Goal: Transaction & Acquisition: Purchase product/service

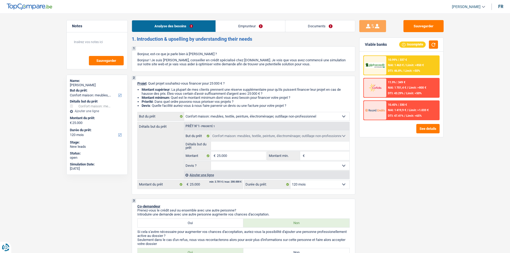
select select "household"
select select "120"
select select "household"
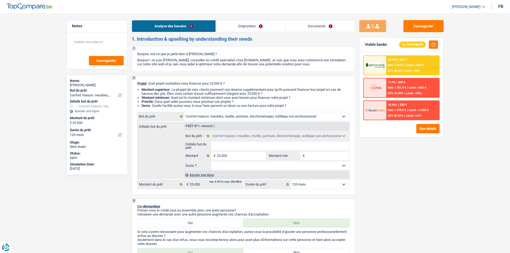
select select "120"
select select "worker"
select select "familyAllowances"
select select "netSalary"
select select "rents"
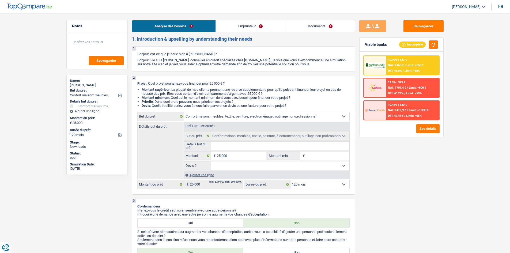
select select "household"
select select "120"
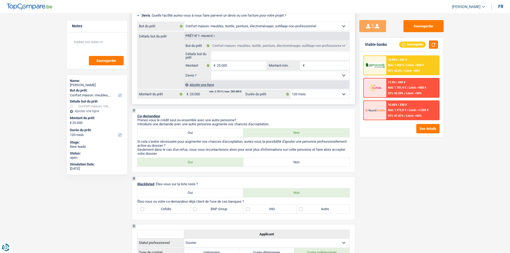
scroll to position [54, 0]
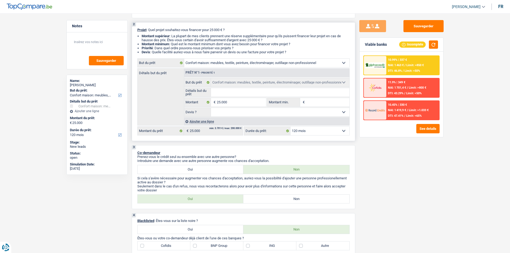
click at [272, 113] on select "Oui Non Non répondu Sélectionner une option" at bounding box center [280, 112] width 139 height 9
click at [271, 113] on select "Oui Non Non répondu Sélectionner une option" at bounding box center [280, 112] width 139 height 9
click at [271, 114] on select "Oui Non Non répondu Sélectionner une option" at bounding box center [280, 112] width 139 height 9
click at [403, 65] on span "NAI: 1 463 €" at bounding box center [396, 65] width 16 height 3
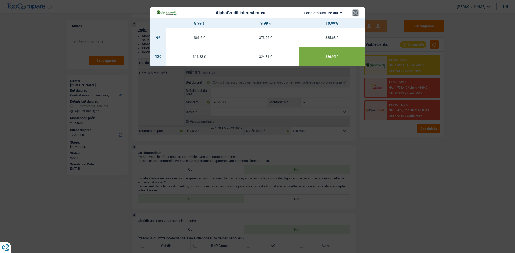
click at [353, 11] on button "×" at bounding box center [355, 12] width 6 height 5
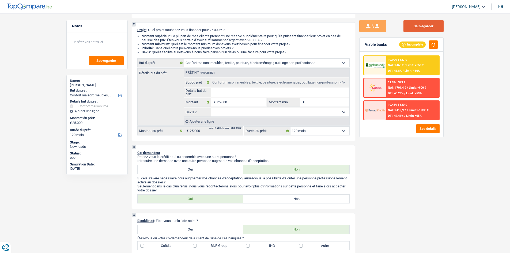
click at [423, 22] on button "Sauvegarder" at bounding box center [424, 26] width 40 height 12
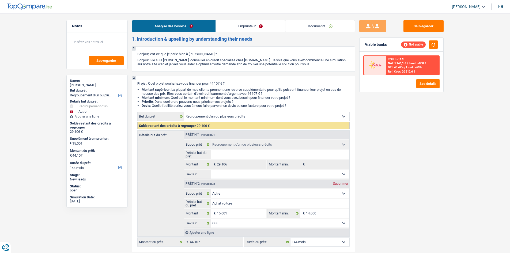
select select "refinancing"
select select "other"
select select "144"
select select "refinancing"
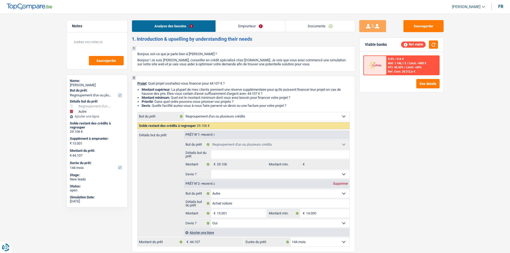
select select "refinancing"
select select "other"
select select "yes"
select select "144"
select select "worker"
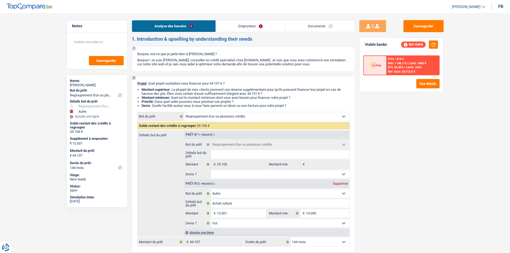
select select "netSalary"
select select "rents"
select select "creditConsolidation"
select select "84"
select select "refinancing"
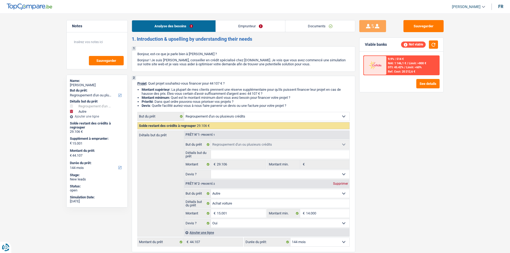
select select "refinancing"
select select "other"
select select "yes"
select select "144"
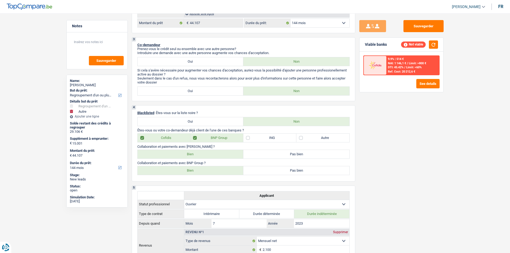
scroll to position [151, 0]
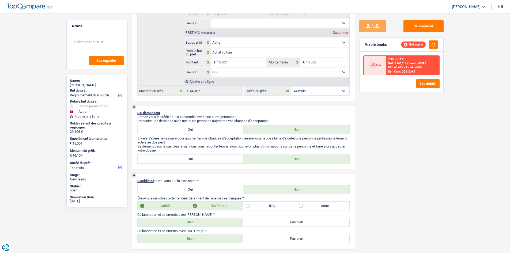
click at [418, 65] on div "9.9% | 514 € NAI: 1 146,1 € / Limit: >800 € DTI: 45.42% / Limit: <60% Ref. Cost…" at bounding box center [413, 65] width 53 height 19
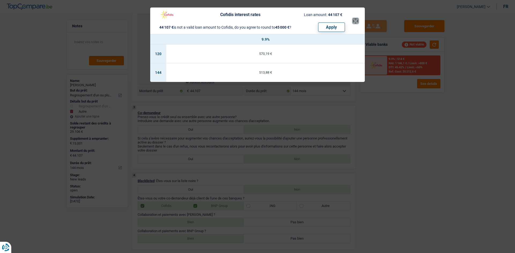
click at [353, 20] on button "×" at bounding box center [355, 20] width 6 height 5
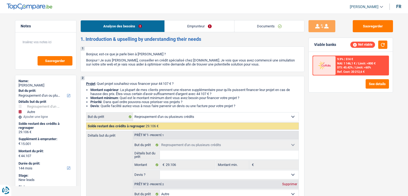
select select "refinancing"
select select "other"
select select "144"
select select "refinancing"
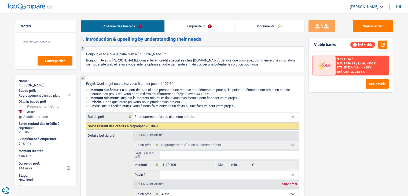
select select "refinancing"
select select "other"
select select "yes"
select select "144"
select select "worker"
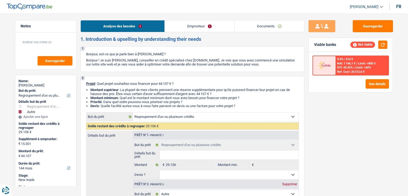
select select "netSalary"
select select "rents"
select select "creditConsolidation"
select select "84"
select select "refinancing"
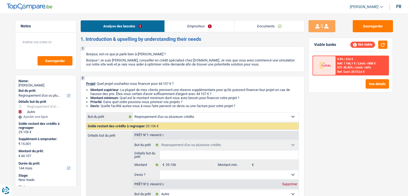
select select "refinancing"
select select "other"
select select "yes"
select select "144"
click at [269, 28] on link "Documents" at bounding box center [269, 26] width 70 height 12
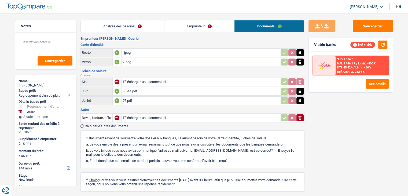
click at [194, 49] on div "r.jpeg" at bounding box center [200, 53] width 156 height 8
click at [199, 23] on link "Emprunteur" at bounding box center [199, 26] width 70 height 12
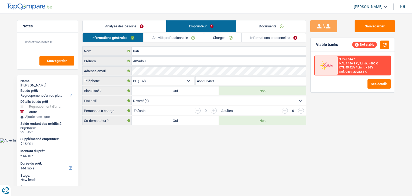
click at [162, 35] on link "Activité professionnelle" at bounding box center [173, 37] width 60 height 9
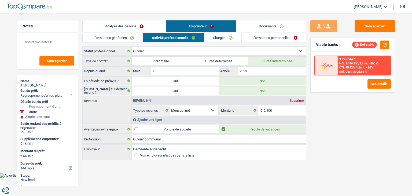
click at [217, 38] on link "Charges" at bounding box center [222, 37] width 37 height 9
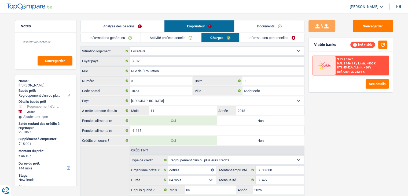
click at [128, 28] on link "Analyse des besoins" at bounding box center [122, 26] width 83 height 12
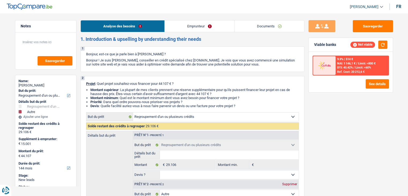
click at [218, 28] on link "Emprunteur" at bounding box center [199, 26] width 69 height 12
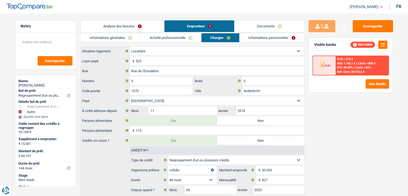
click at [129, 27] on link "Analyse des besoins" at bounding box center [122, 26] width 83 height 12
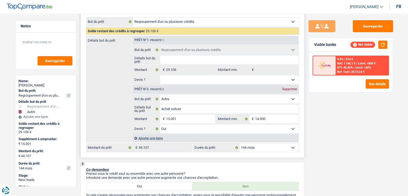
scroll to position [95, 0]
click at [261, 145] on select "12 mois 18 mois 24 mois 30 mois 36 mois 42 mois 48 mois 60 mois 72 mois 84 mois…" at bounding box center [268, 147] width 59 height 9
select select "120"
click at [239, 143] on select "12 mois 18 mois 24 mois 30 mois 36 mois 42 mois 48 mois 60 mois 72 mois 84 mois…" at bounding box center [268, 147] width 59 height 9
select select "120"
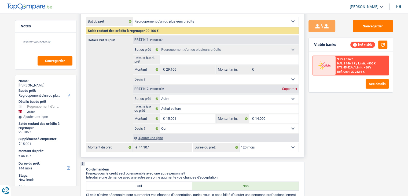
select select "120"
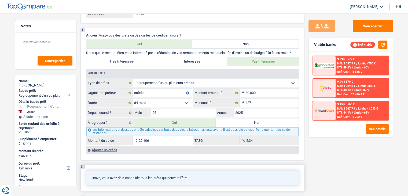
scroll to position [476, 0]
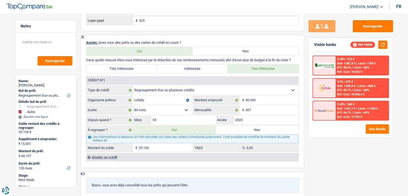
drag, startPoint x: 233, startPoint y: 126, endPoint x: 317, endPoint y: 115, distance: 84.9
click at [233, 126] on label "Non" at bounding box center [256, 129] width 83 height 9
click at [233, 126] on input "Non" at bounding box center [256, 129] width 83 height 9
radio input "true"
select select "other"
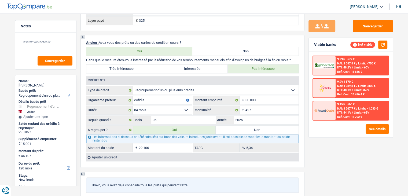
select select "other"
select select "84"
select select "other"
type input "Achat voiture"
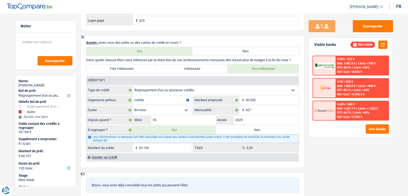
type input "15.001"
type input "14.000"
select select "yes"
type input "59.108"
select select "84"
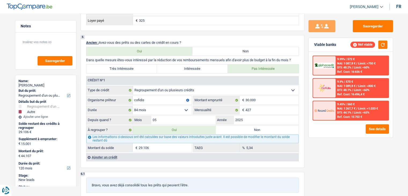
radio input "false"
select select "other"
type input "Achat voiture"
type input "15.001"
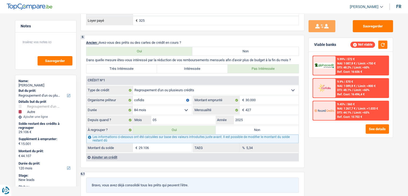
type input "14.000"
select select "yes"
type input "59.108"
select select "84"
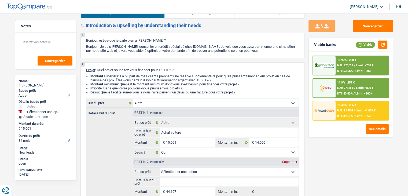
scroll to position [0, 0]
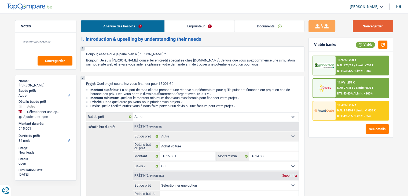
click at [373, 25] on button "Sauvegarder" at bounding box center [372, 26] width 40 height 12
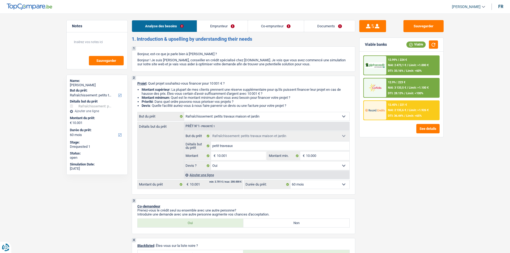
select select "houseOrGarden"
select select "60"
select select "houseOrGarden"
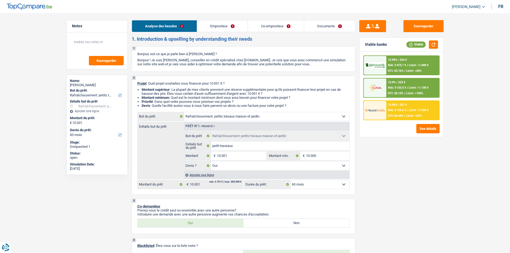
select select "yes"
select select "60"
select select "worker"
select select "unemployed"
select select "netSalary"
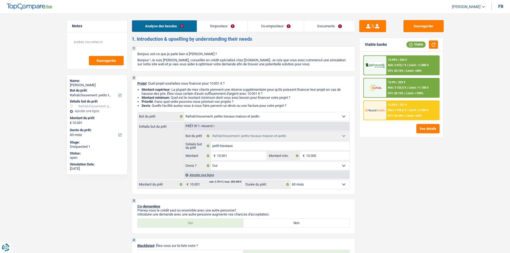
select select "mealVouchers"
select select "familyAllowances"
select select "unemployment"
select select "familyAllowances"
select select "ownerWithMortgage"
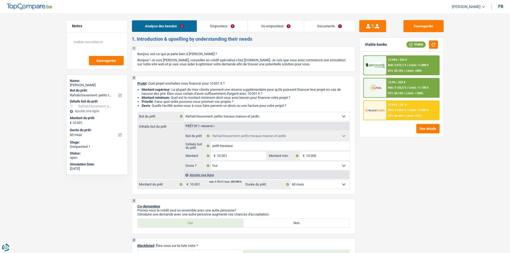
select select "mortgage"
select select "360"
select select "carLoan"
select select "60"
select select "cardOrCredit"
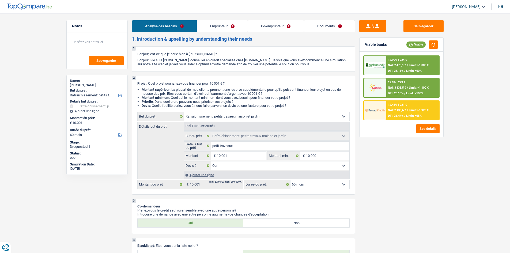
select select "houseOrGarden"
select select "yes"
select select "60"
click at [408, 84] on div "12.9% | 223 € NAI: 3 133,5 € / Limit: >1.100 € DTI: 28.13% / Limit: <100%" at bounding box center [413, 88] width 53 height 19
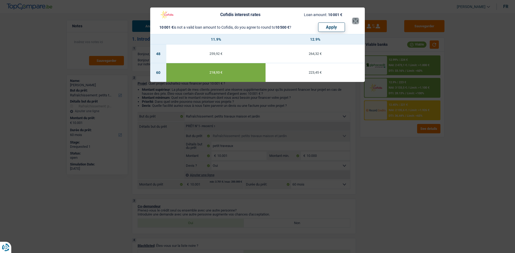
click at [355, 21] on button "×" at bounding box center [355, 20] width 6 height 5
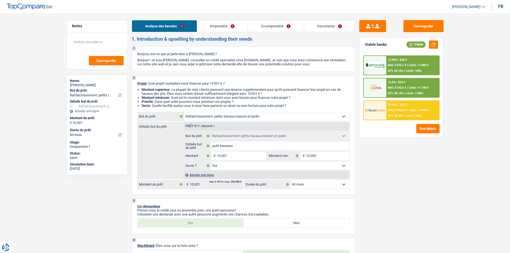
click at [401, 63] on div "12.99% | 224 € NAI: 2 473,1 € / Limit: >1.000 € DTI: 33.16% / Limit: <60%" at bounding box center [413, 65] width 53 height 19
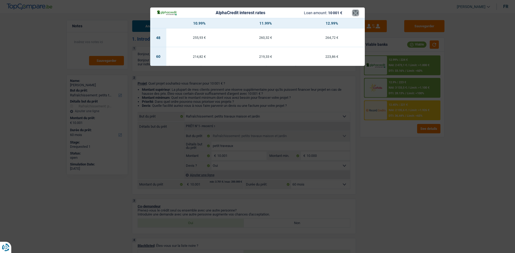
click at [353, 15] on button "×" at bounding box center [355, 12] width 6 height 5
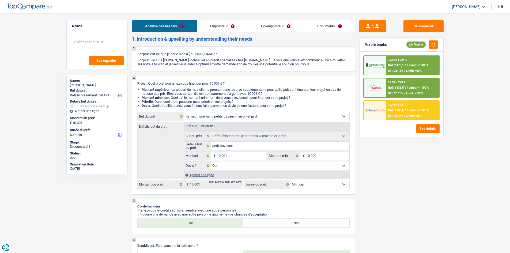
click at [416, 64] on span "Limit: >1.000 €" at bounding box center [419, 65] width 20 height 3
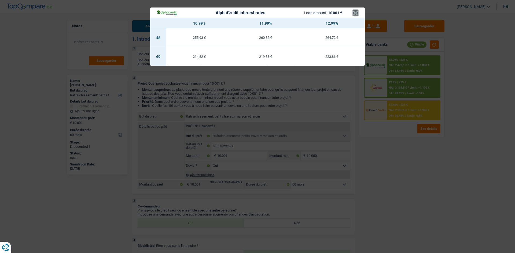
click at [354, 14] on button "×" at bounding box center [355, 12] width 6 height 5
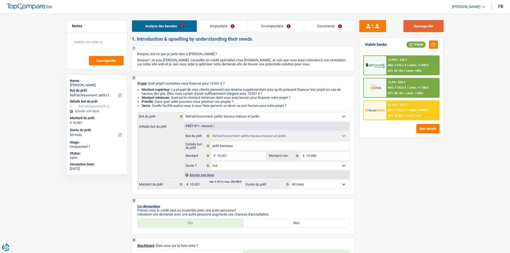
click at [423, 24] on button "Sauvegarder" at bounding box center [424, 26] width 40 height 12
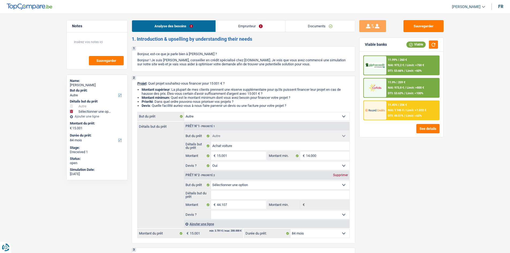
select select "other"
select select "84"
select select "other"
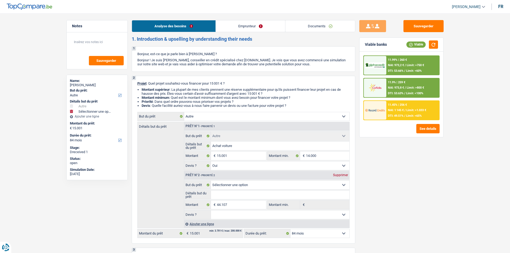
select select "yes"
select select "84"
select select "worker"
select select "netSalary"
select select "rents"
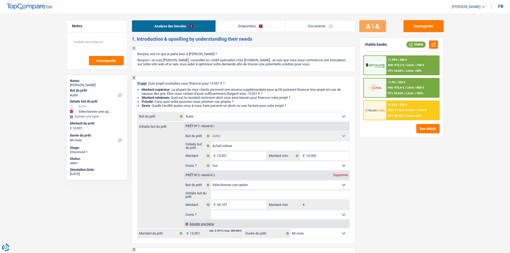
select select "creditConsolidation"
select select "84"
select select "other"
select select "yes"
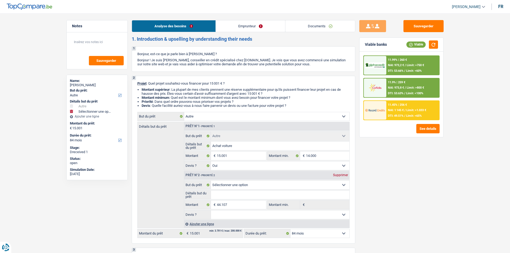
select select "84"
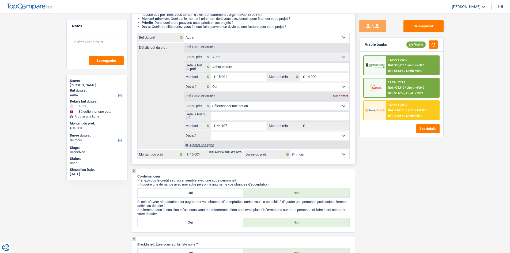
scroll to position [76, 0]
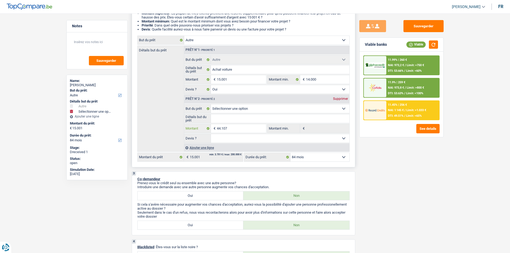
select select
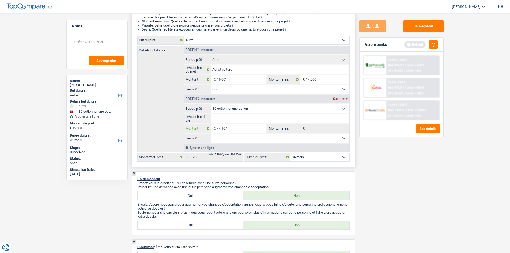
select select
type input "4.410"
select select
type input "4.410"
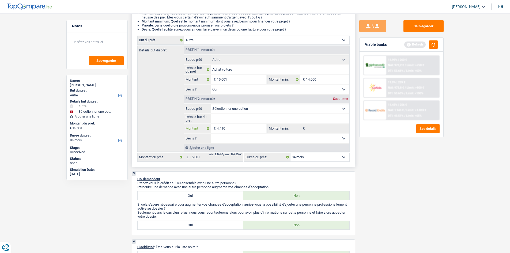
select select
type input "441"
select select
type input "441"
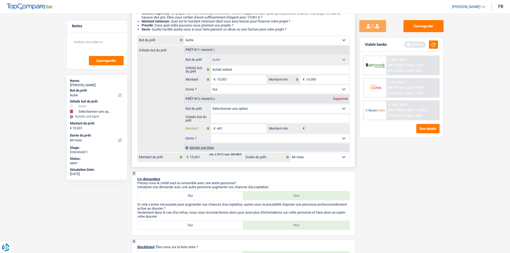
select select
type input "44"
select select
type input "44"
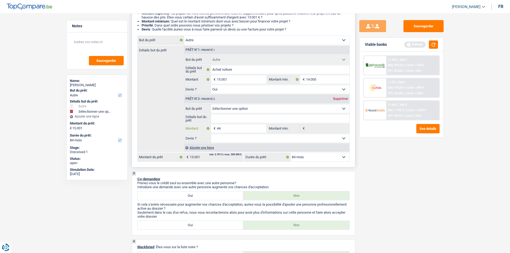
select select
type input "4"
select select
type input "4"
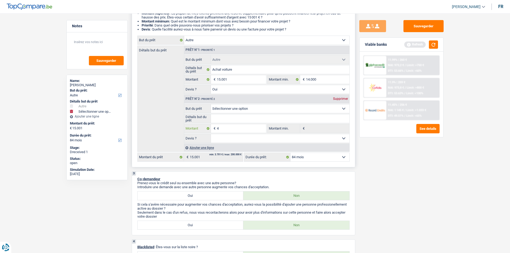
select select
click at [341, 98] on div "Supprimer" at bounding box center [341, 98] width 18 height 3
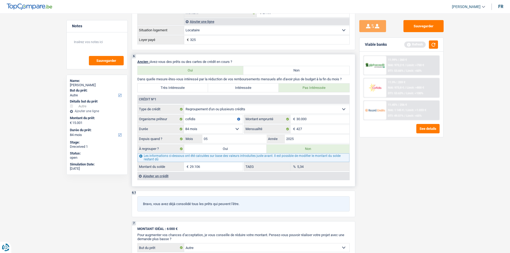
scroll to position [425, 0]
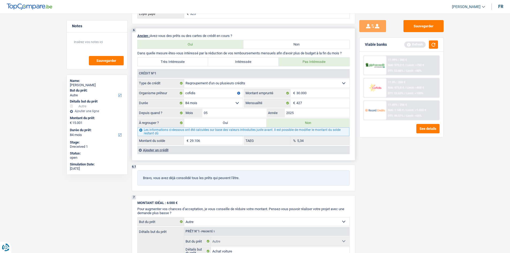
click at [219, 122] on label "Oui" at bounding box center [225, 123] width 83 height 9
click at [219, 122] on input "Oui" at bounding box center [225, 123] width 83 height 9
radio input "true"
type input "44.107"
type input "29.106"
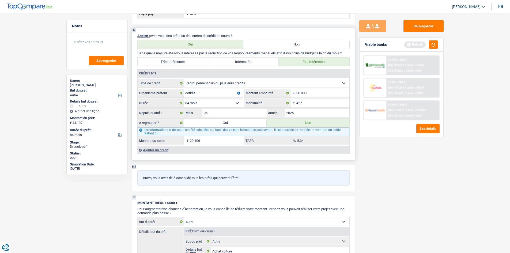
select select
radio input "false"
type input "29.106"
select select
select select "refinancing"
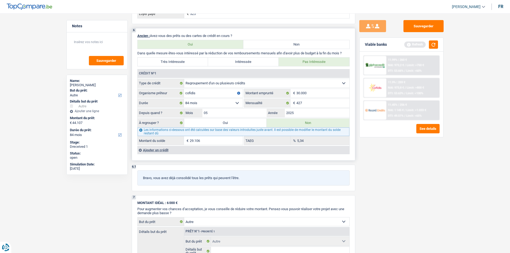
select select "refinancing"
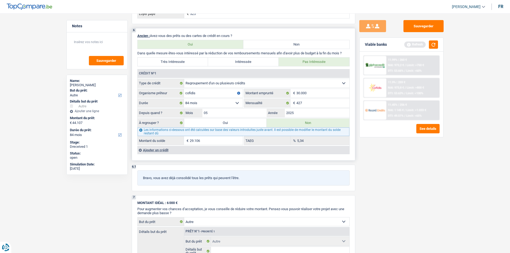
select select "other"
select select "yes"
select select "other"
select select "yes"
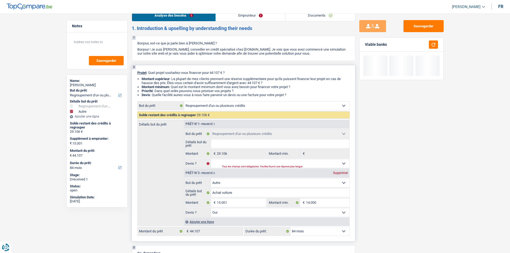
scroll to position [0, 0]
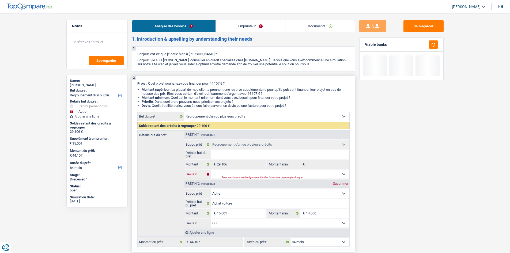
click at [245, 173] on select "Oui Non Non répondu Sélectionner une option" at bounding box center [280, 174] width 139 height 9
select select "yes"
click at [211, 170] on select "Oui Non Non répondu Sélectionner une option" at bounding box center [280, 174] width 139 height 9
select select "yes"
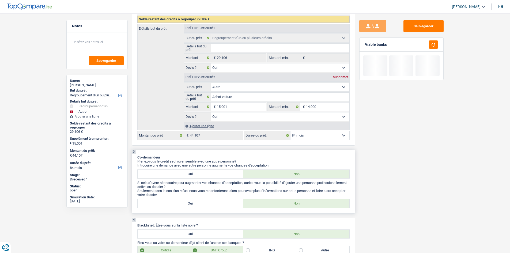
scroll to position [107, 0]
click at [431, 43] on button "button" at bounding box center [433, 44] width 9 height 8
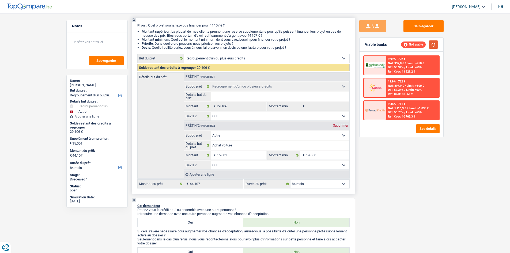
scroll to position [54, 0]
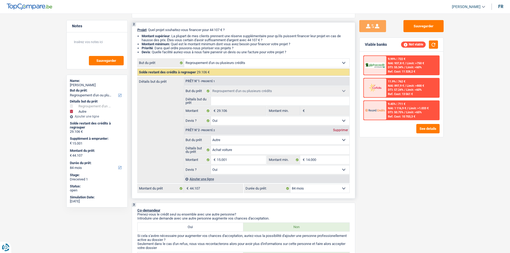
click at [314, 190] on select "12 mois 18 mois 24 mois 30 mois 36 mois 42 mois 48 mois 60 mois 72 mois 84 mois…" at bounding box center [320, 188] width 59 height 9
select select "120"
click at [291, 184] on select "12 mois 18 mois 24 mois 30 mois 36 mois 42 mois 48 mois 60 mois 72 mois 84 mois…" at bounding box center [320, 188] width 59 height 9
select select "120"
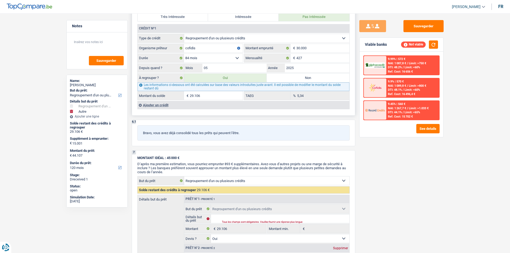
scroll to position [526, 0]
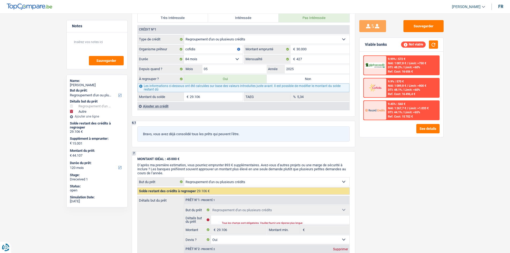
drag, startPoint x: 279, startPoint y: 79, endPoint x: 458, endPoint y: 96, distance: 180.1
click at [279, 79] on label "Non" at bounding box center [308, 79] width 83 height 9
click at [279, 79] on input "Non" at bounding box center [308, 79] width 83 height 9
radio input "true"
select select "other"
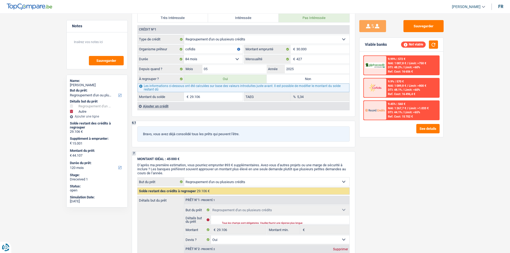
select select "other"
select select "84"
select select "other"
type input "Achat voiture"
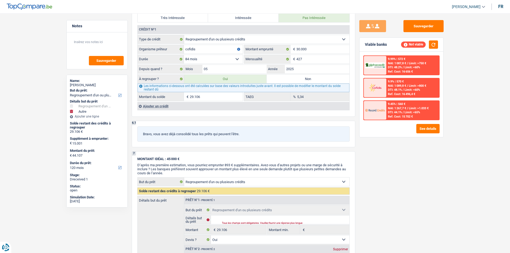
type input "15.001"
type input "14.000"
select select "84"
radio input "false"
select select "other"
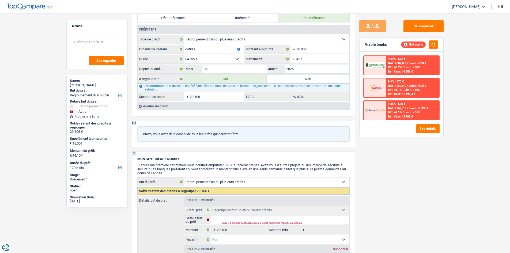
select select "other"
type input "Achat voiture"
type input "15.001"
type input "14.000"
select select "84"
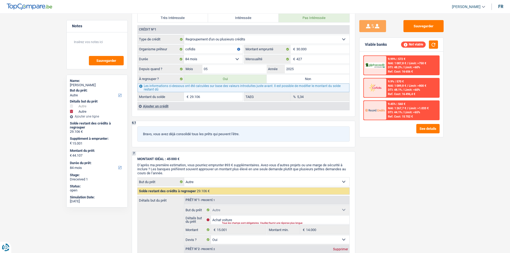
type input "15.001"
select select "yes"
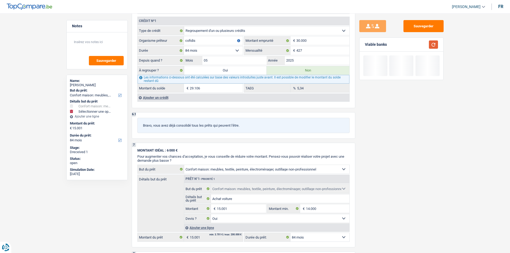
click at [435, 47] on button "button" at bounding box center [433, 44] width 9 height 8
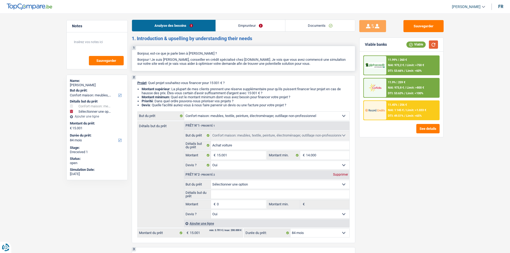
scroll to position [0, 0]
click at [320, 158] on input "14.000" at bounding box center [327, 156] width 43 height 9
type input "1.400"
select select
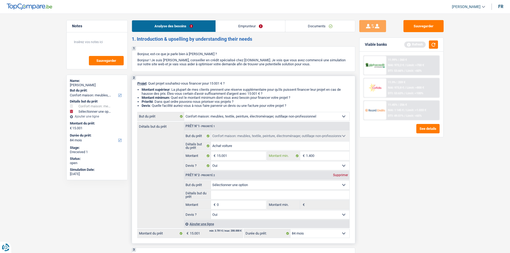
type input "140"
select select
type input "14"
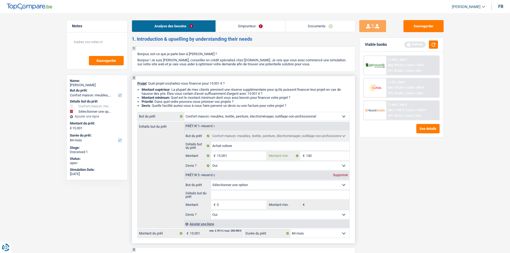
select select
type input "145"
select select
type input "1.450"
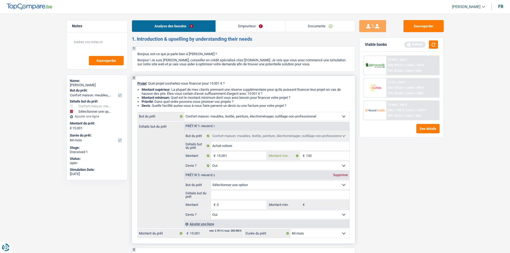
type input "1.450"
select select
type input "14.500"
select select
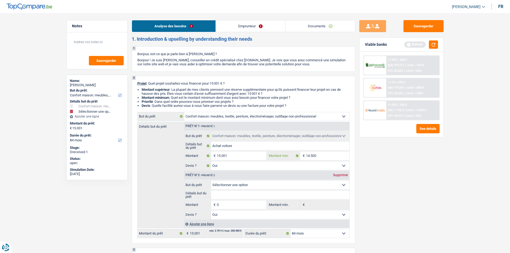
type input "14.500"
select select
click at [426, 177] on div "Sauvegarder Viable banks Refresh 11.99% | 260 € NAI: 973,2 € / Limit: >750 € DT…" at bounding box center [402, 131] width 92 height 223
click at [435, 46] on button "button" at bounding box center [433, 44] width 9 height 8
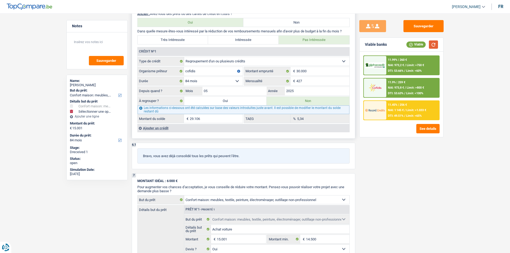
scroll to position [429, 0]
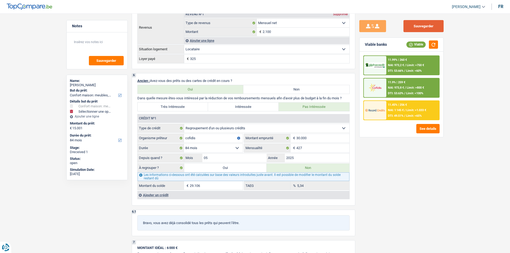
click at [419, 27] on button "Sauvegarder" at bounding box center [424, 26] width 40 height 12
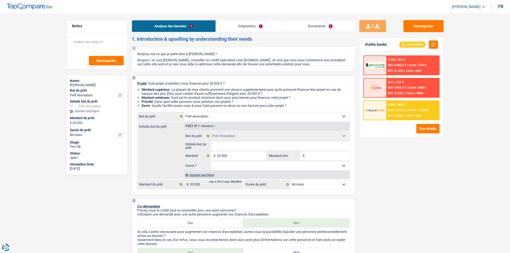
select select "renovation"
select select "84"
select select "renovation"
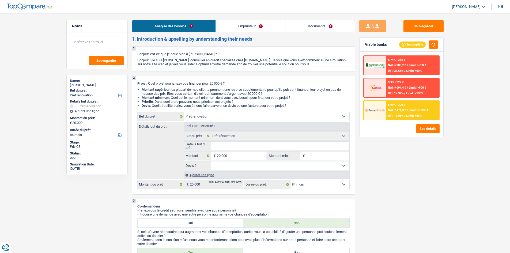
select select "84"
select select "rentBeneficiary"
select select "rentalIncome"
select select "ownerWithMortgage"
select select "mortgage"
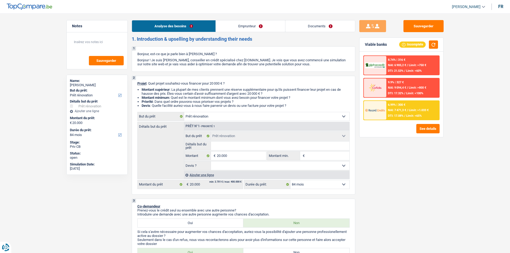
select select "300"
select select "carLoan"
select select "60"
select select "personalLoan"
select select "familyEvent"
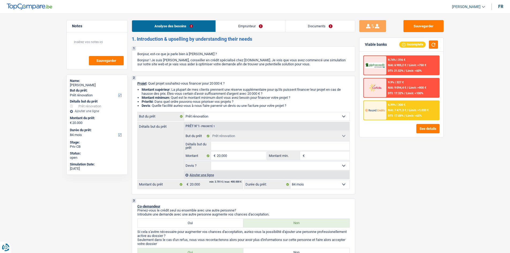
select select "48"
select select "renovationLoan"
select select "120"
select select "renovation"
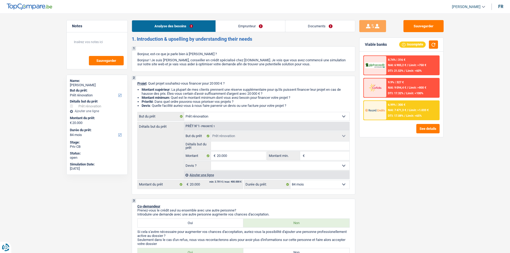
select select "84"
click at [247, 25] on link "Emprunteur" at bounding box center [250, 26] width 69 height 12
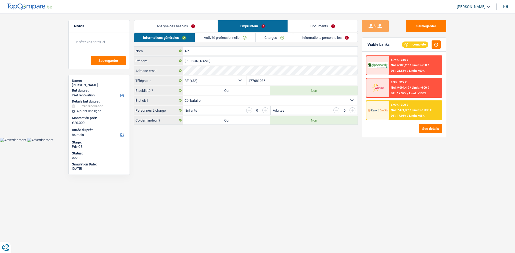
click at [234, 36] on link "Activité professionnelle" at bounding box center [225, 37] width 60 height 9
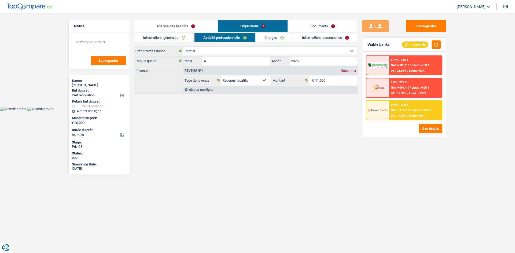
click at [183, 29] on link "Analyse des besoins" at bounding box center [175, 26] width 83 height 12
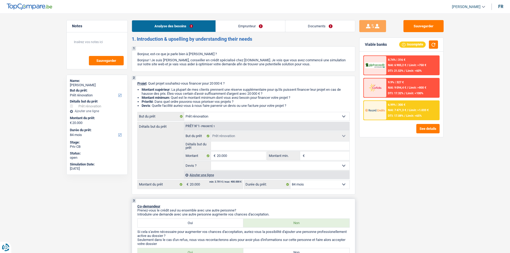
scroll to position [107, 0]
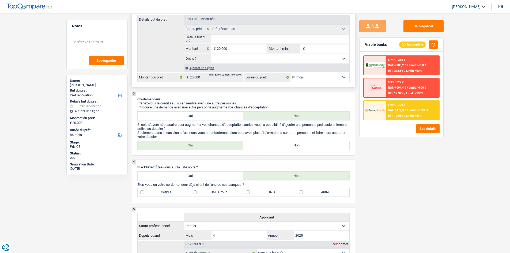
drag, startPoint x: 289, startPoint y: 59, endPoint x: 304, endPoint y: 42, distance: 23.0
click at [289, 58] on select "Oui Non Non répondu Sélectionner une option" at bounding box center [280, 58] width 139 height 9
select select "yes"
click at [211, 54] on select "Oui Non Non répondu Sélectionner une option" at bounding box center [280, 58] width 139 height 9
select select "yes"
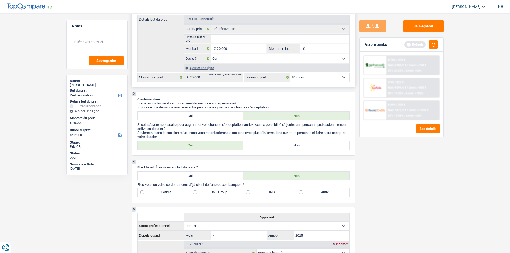
click at [247, 39] on input "Détails but du prêt" at bounding box center [280, 39] width 139 height 9
type input "t"
type input "tr"
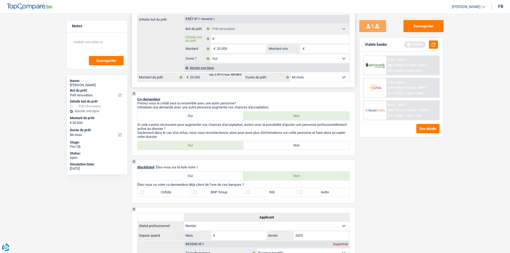
type input "t"
type input "p"
type input "po"
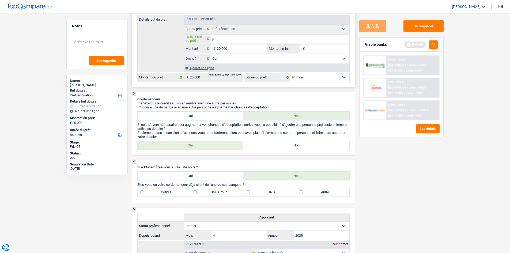
type input "po"
type input "p"
type input "3"
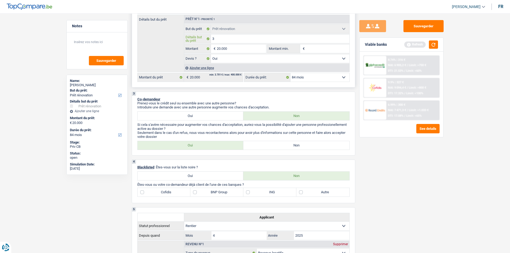
type input "34"
type input "34 p"
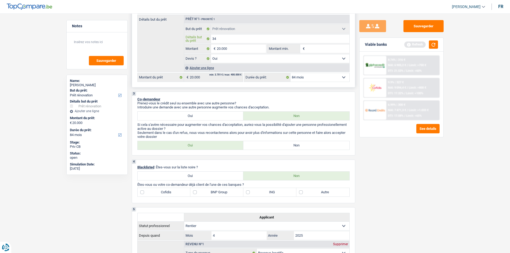
type input "34 p"
type input "34 po"
type input "34 pot"
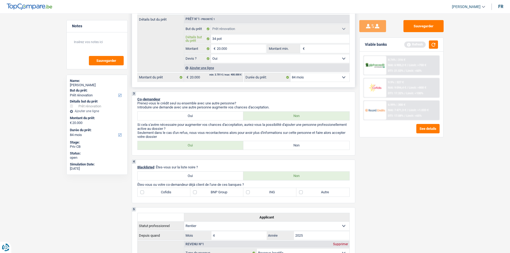
type input "34 pote"
type input "34 potes"
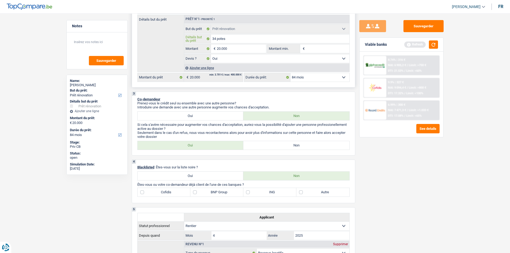
type input "34 potes"
type input "34 potes f"
type input "34 potes fe"
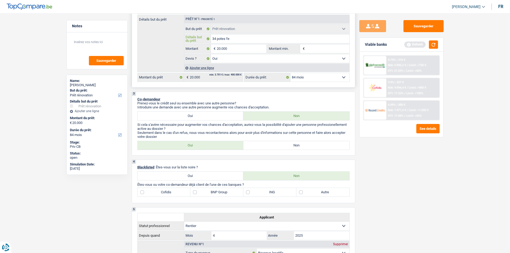
type input "34 potes feu"
type input "34 potes feu ="
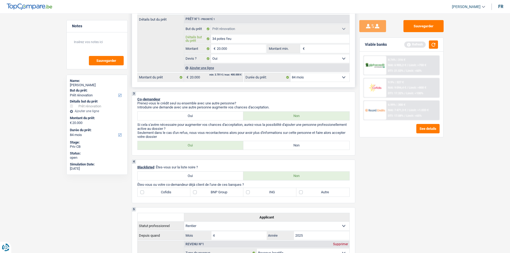
type input "34 potes feu ="
type input "34 potes feu = h"
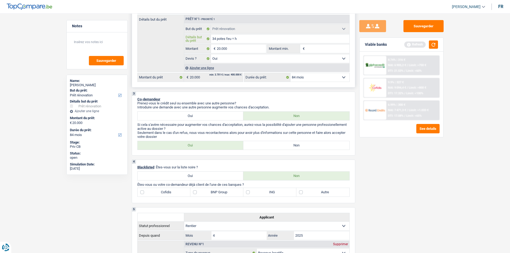
type input "34 potes feu = hu"
type input "34 potes feu = hum"
type input "34 potes feu = humi"
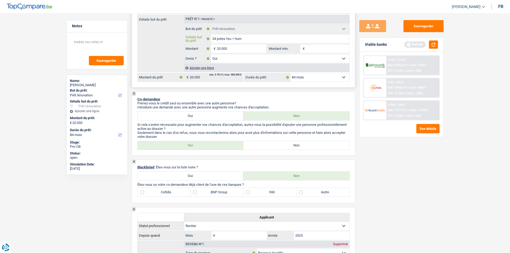
type input "34 potes feu = humi"
type input "34 potes feu = humid"
type input "34 potes feu = humidi"
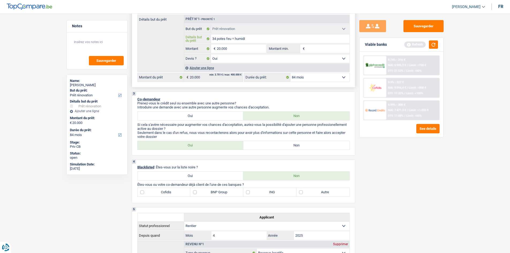
type input "34 potes feu = humidit"
type input "34 potes feu = humidité"
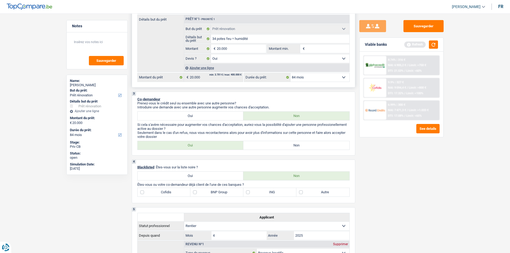
click at [311, 57] on select "Oui Non Non répondu Sélectionner une option" at bounding box center [280, 58] width 139 height 9
click at [211, 54] on select "Oui Non Non répondu Sélectionner une option" at bounding box center [280, 58] width 139 height 9
click at [329, 74] on select "12 mois 18 mois 24 mois 30 mois 36 mois 42 mois 48 mois 60 mois 72 mois 84 mois…" at bounding box center [320, 77] width 59 height 9
click at [231, 52] on input "20.000" at bounding box center [241, 48] width 49 height 9
type input "2.000"
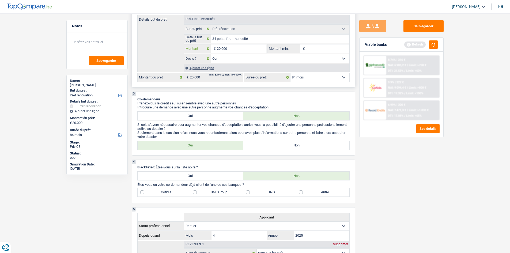
type input "2.000"
type input "20.000"
click at [328, 78] on select "12 mois 18 mois 24 mois 30 mois 36 mois 42 mois 48 mois 60 mois 72 mois 84 mois…" at bounding box center [320, 77] width 59 height 9
select select "48"
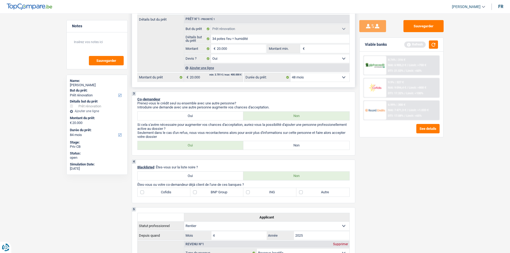
click at [291, 73] on select "12 mois 18 mois 24 mois 30 mois 36 mois 42 mois 48 mois 60 mois 72 mois 84 mois…" at bounding box center [320, 77] width 59 height 9
select select "48"
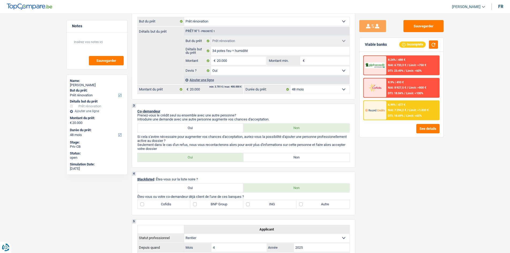
scroll to position [95, 0]
click at [277, 157] on label "Non" at bounding box center [297, 158] width 106 height 9
click at [277, 157] on input "Non" at bounding box center [297, 158] width 106 height 9
radio input "true"
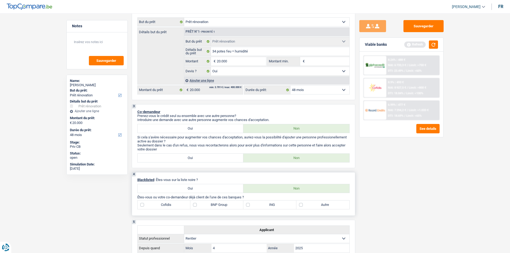
scroll to position [185, 0]
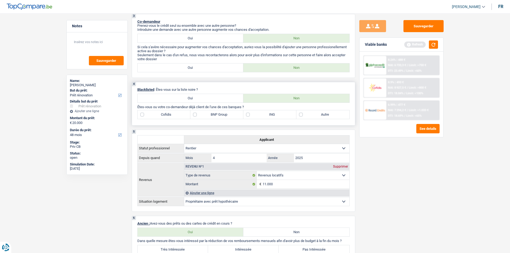
click at [273, 114] on label "ING" at bounding box center [270, 114] width 53 height 9
click at [273, 114] on input "ING" at bounding box center [270, 114] width 53 height 9
checkbox input "true"
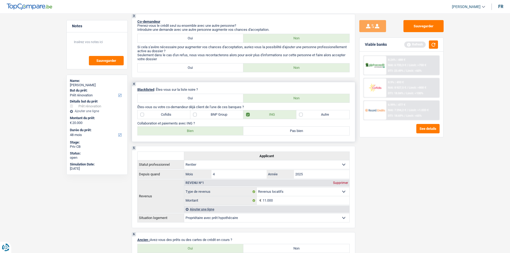
click at [307, 114] on label "Autre" at bounding box center [323, 114] width 53 height 9
click at [307, 114] on input "Autre" at bounding box center [323, 114] width 53 height 9
checkbox input "true"
click at [206, 132] on label "Bien" at bounding box center [191, 131] width 106 height 9
click at [206, 132] on input "Bien" at bounding box center [191, 131] width 106 height 9
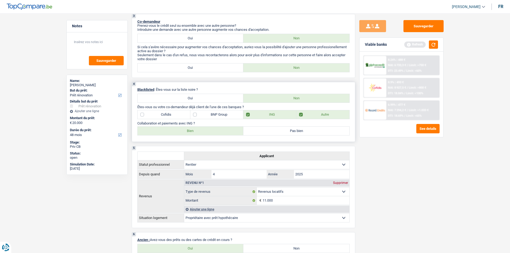
radio input "true"
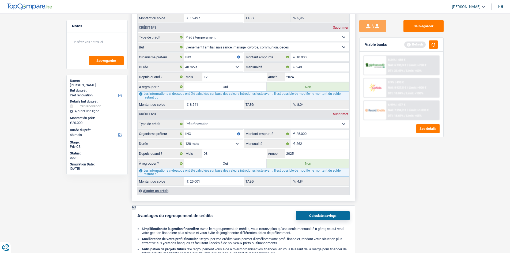
scroll to position [579, 0]
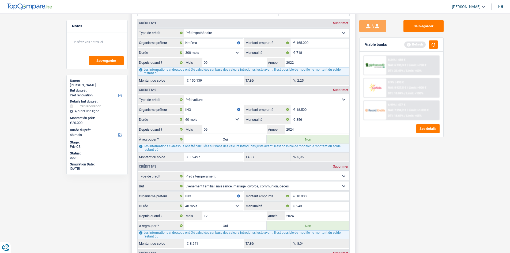
click at [260, 155] on label "TAEG" at bounding box center [267, 157] width 46 height 9
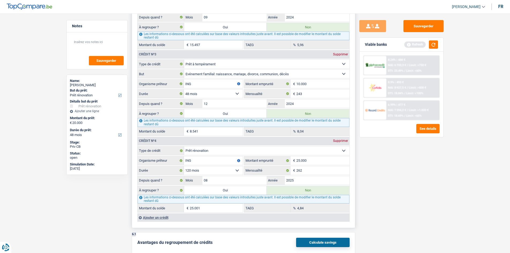
scroll to position [664, 0]
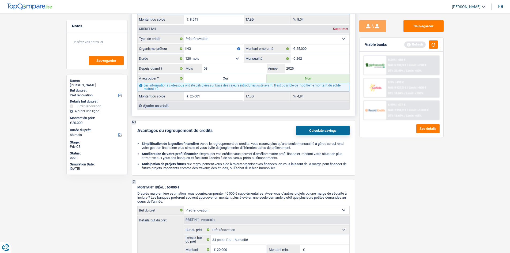
click at [162, 105] on div "Ajouter un crédit" at bounding box center [243, 106] width 212 height 8
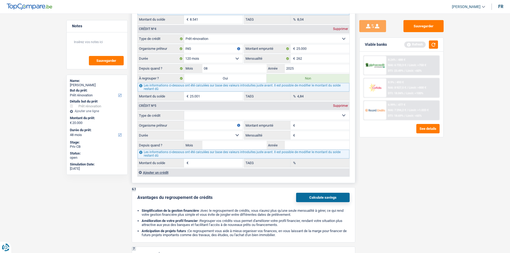
click at [235, 118] on select "Carte ou ouverture de crédit Prêt hypothécaire Vente à tempérament Prêt à tempé…" at bounding box center [266, 115] width 165 height 9
select select "cardOrCredit"
type input "0"
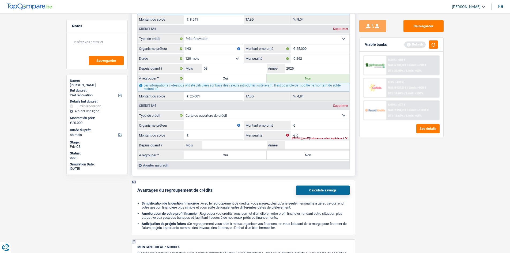
click at [303, 122] on input "Montant emprunté" at bounding box center [323, 125] width 53 height 9
type input "2.000"
click at [226, 129] on input "Organisme prêteur" at bounding box center [213, 125] width 59 height 9
type input "ing"
click at [389, 160] on div "Sauvegarder Viable banks Refresh 8.24% | 488 € NAI: 6 733,3 € / Limit: >750 € D…" at bounding box center [402, 131] width 92 height 223
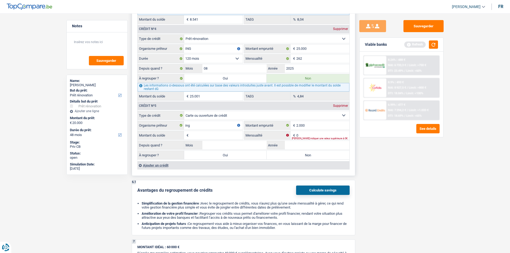
click at [228, 140] on fieldset "Carte ou ouverture de crédit Prêt hypothécaire Vente à tempérament Prêt à tempé…" at bounding box center [244, 136] width 212 height 50
click at [227, 138] on input "Montant du solde" at bounding box center [216, 135] width 53 height 9
type input "2.000"
click at [377, 149] on div "Sauvegarder Viable banks Refresh 8.24% | 488 € NAI: 6 733,3 € / Limit: >750 € D…" at bounding box center [402, 131] width 92 height 223
click at [327, 135] on input "0" at bounding box center [323, 135] width 53 height 9
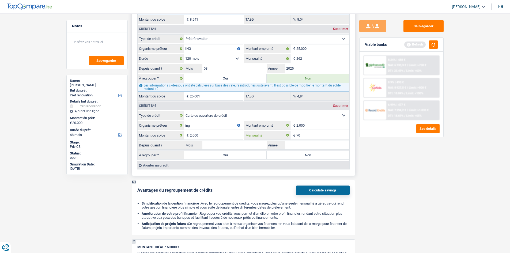
type input "70"
click at [308, 146] on input "Année" at bounding box center [317, 145] width 65 height 9
type input "2025"
click at [239, 143] on input "Mois" at bounding box center [235, 145] width 65 height 9
type input "04"
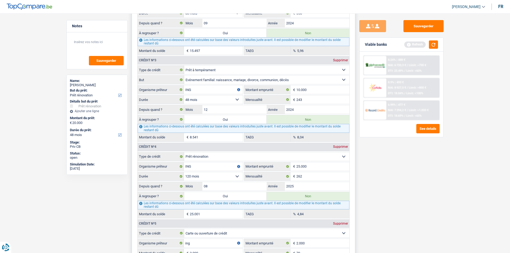
scroll to position [546, 0]
click at [221, 187] on input "08" at bounding box center [235, 186] width 65 height 9
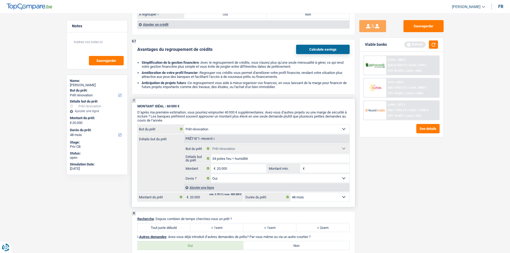
scroll to position [936, 0]
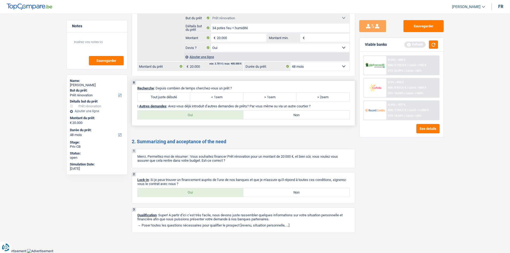
click at [173, 98] on label "Tout juste débuté" at bounding box center [164, 97] width 53 height 9
click at [173, 98] on input "Tout juste débuté" at bounding box center [164, 97] width 53 height 9
radio input "true"
click at [213, 116] on label "Oui" at bounding box center [191, 115] width 106 height 9
click at [213, 116] on input "Oui" at bounding box center [191, 115] width 106 height 9
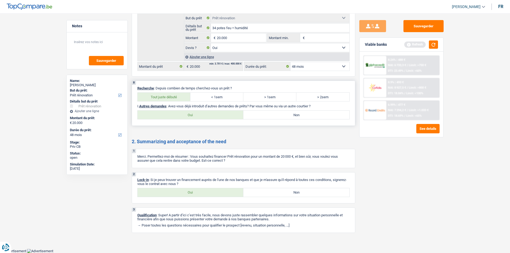
radio input "true"
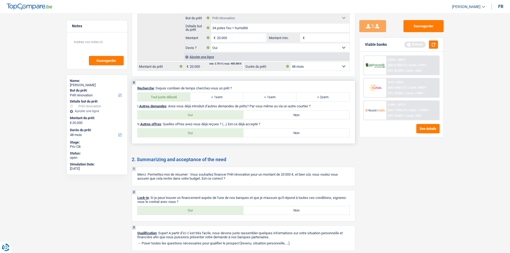
click at [215, 132] on label "Oui" at bounding box center [191, 133] width 106 height 9
click at [215, 132] on input "Oui" at bounding box center [191, 133] width 106 height 9
radio input "true"
select select "48"
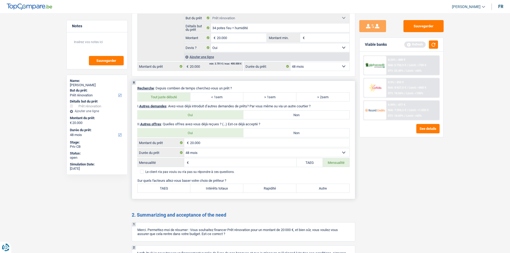
click at [285, 132] on label "Non" at bounding box center [297, 133] width 106 height 9
click at [285, 132] on input "Non" at bounding box center [297, 133] width 106 height 9
radio input "true"
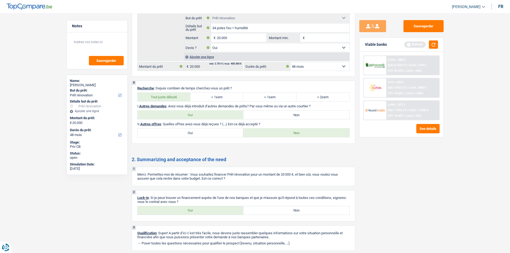
scroll to position [953, 0]
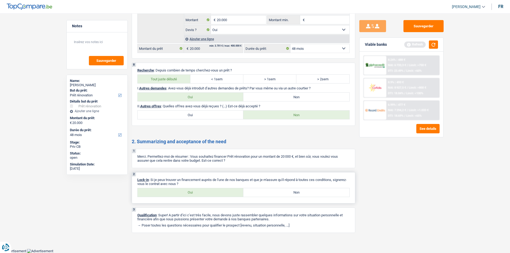
click at [232, 188] on label "Oui" at bounding box center [191, 192] width 106 height 9
click at [232, 188] on input "Oui" at bounding box center [191, 192] width 106 height 9
radio input "true"
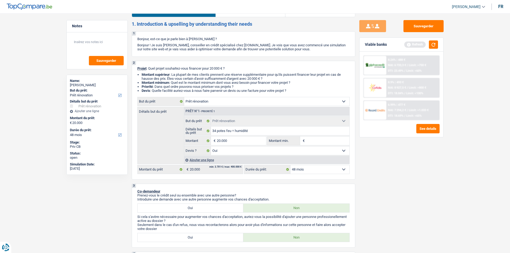
scroll to position [0, 0]
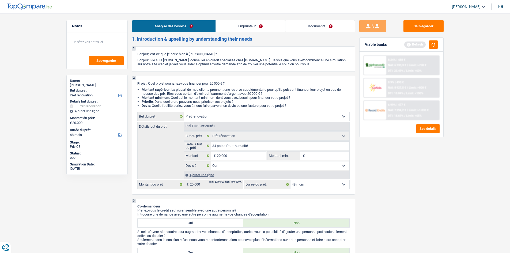
click at [247, 28] on link "Emprunteur" at bounding box center [250, 26] width 69 height 12
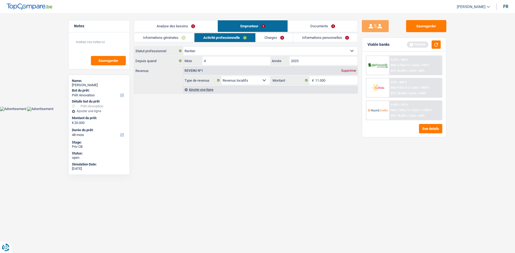
click at [185, 40] on link "Informations générales" at bounding box center [164, 37] width 60 height 9
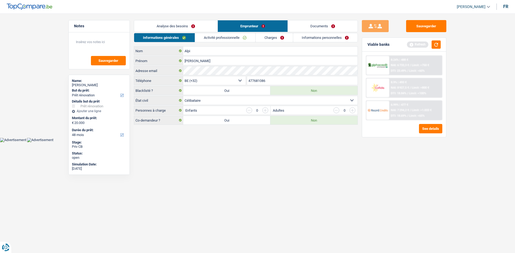
click at [221, 102] on select "Célibataire Marié(e) Cohabitant(e) légal(e) Divorcé(e) Veuf(ve) Séparé (de fait…" at bounding box center [270, 100] width 174 height 9
click at [233, 142] on html "Vous avez le contrôle de vos données Nous utilisons des cookies, tout comme nos…" at bounding box center [257, 71] width 515 height 142
click at [249, 100] on select "Célibataire Marié(e) Cohabitant(e) légal(e) Divorcé(e) Veuf(ve) Séparé (de fait…" at bounding box center [270, 100] width 174 height 9
click at [183, 96] on select "Célibataire Marié(e) Cohabitant(e) légal(e) Divorcé(e) Veuf(ve) Séparé (de fait…" at bounding box center [270, 100] width 174 height 9
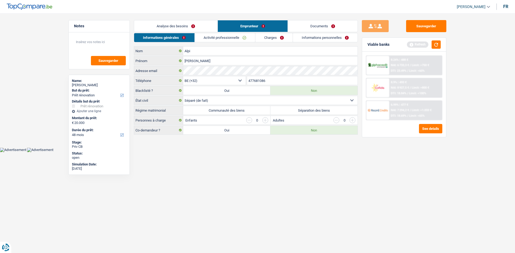
click at [308, 99] on select "Célibataire Marié(e) Cohabitant(e) légal(e) Divorcé(e) Veuf(ve) Séparé (de fait…" at bounding box center [270, 100] width 174 height 9
select select "divorced"
click at [183, 96] on select "Célibataire Marié(e) Cohabitant(e) légal(e) Divorcé(e) Veuf(ve) Séparé (de fait…" at bounding box center [270, 100] width 174 height 9
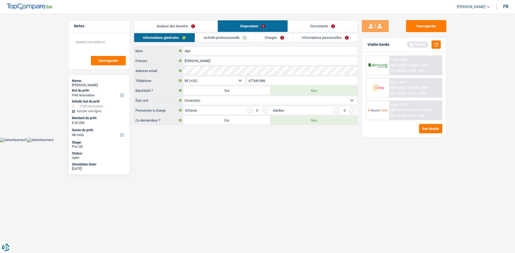
click at [230, 37] on link "Activité professionnelle" at bounding box center [225, 37] width 60 height 9
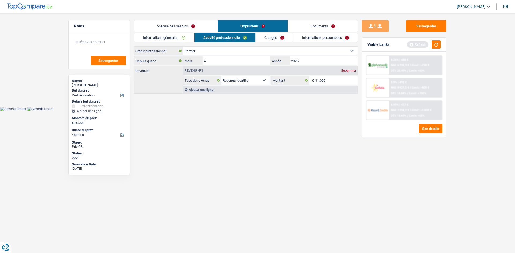
click at [231, 49] on select "Ouvrier Employé privé Employé public Invalide Indépendant Pensionné Chômeur Mut…" at bounding box center [270, 51] width 174 height 9
click at [183, 47] on select "Ouvrier Employé privé Employé public Invalide Indépendant Pensionné Chômeur Mut…" at bounding box center [270, 51] width 174 height 9
click at [199, 92] on div "Ajouter une ligne" at bounding box center [270, 90] width 174 height 8
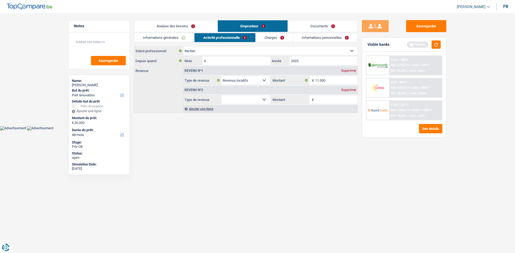
click at [362, 107] on div "Notes Sauvegarder Name: Ludovic Alpi But du prêt: Confort maison: meubles, text…" at bounding box center [257, 67] width 386 height 94
click at [343, 90] on div "Supprimer" at bounding box center [349, 89] width 18 height 3
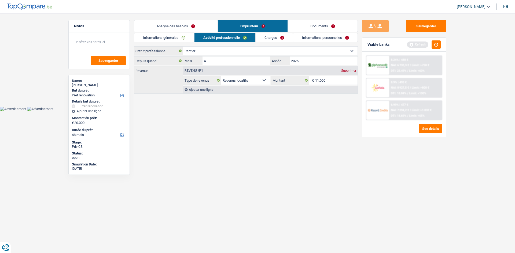
click at [265, 39] on link "Charges" at bounding box center [273, 37] width 37 height 9
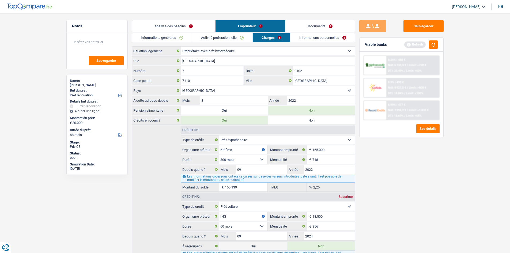
click at [232, 35] on link "Activité professionnelle" at bounding box center [222, 37] width 60 height 9
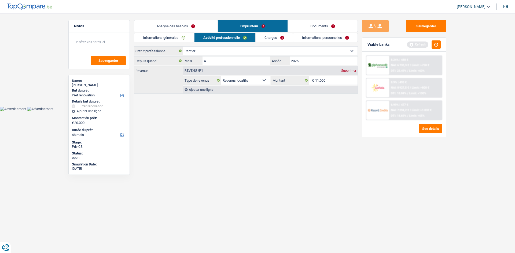
click at [275, 35] on link "Charges" at bounding box center [273, 37] width 37 height 9
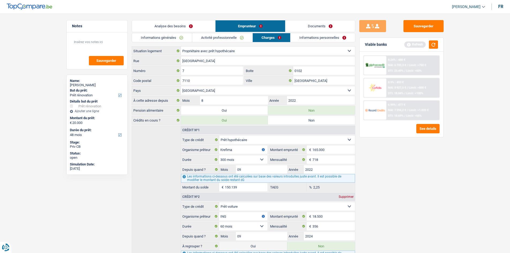
click at [229, 38] on link "Activité professionnelle" at bounding box center [222, 37] width 60 height 9
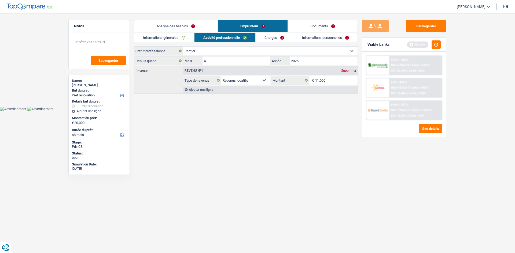
click at [268, 36] on link "Charges" at bounding box center [273, 37] width 37 height 9
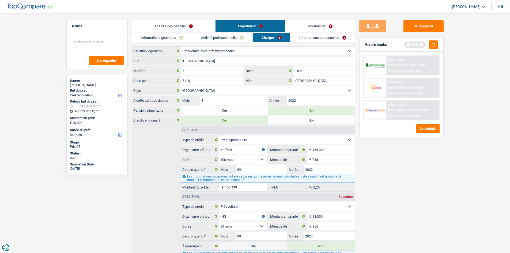
click at [319, 39] on link "Informations personnelles" at bounding box center [323, 37] width 65 height 9
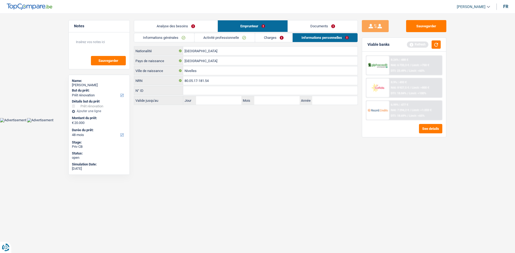
click at [305, 23] on link "Documents" at bounding box center [323, 26] width 70 height 12
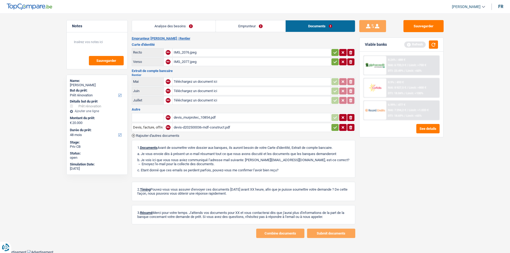
click at [200, 55] on div "IMG_2076.jpeg" at bounding box center [252, 53] width 156 height 8
click at [204, 62] on div "IMG_2077.jpeg" at bounding box center [252, 62] width 156 height 8
click at [204, 119] on div "devis_murprotec_10854.pdf" at bounding box center [252, 118] width 156 height 8
click at [198, 123] on td "devis-d202500036-mdf-construct.pdf" at bounding box center [252, 127] width 158 height 9
click at [196, 130] on div "devis-d202500036-mdf-construct.pdf" at bounding box center [252, 128] width 156 height 8
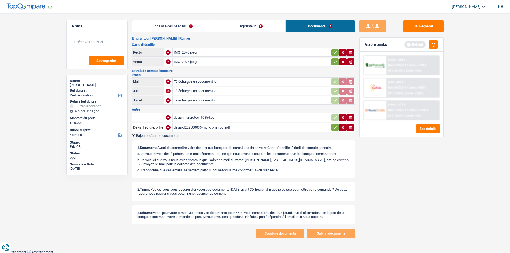
click at [247, 18] on main "Notes Sauvegarder Name: Ludovic Alpi But du prêt: Confort maison: meubles, text…" at bounding box center [255, 129] width 510 height 242
click at [249, 22] on link "Emprunteur" at bounding box center [251, 26] width 70 height 12
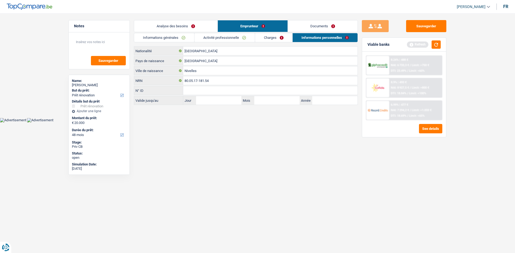
click at [296, 27] on link "Documents" at bounding box center [323, 26] width 70 height 12
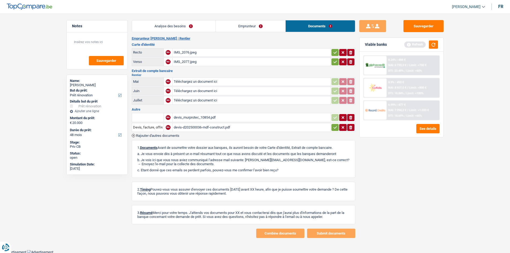
click at [256, 24] on link "Emprunteur" at bounding box center [251, 26] width 70 height 12
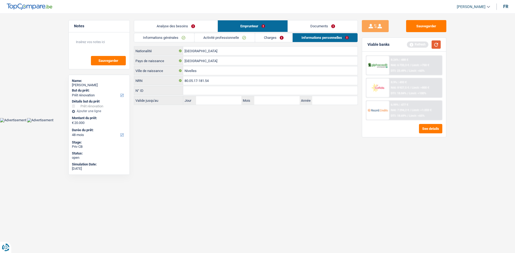
click at [433, 41] on button "button" at bounding box center [435, 44] width 9 height 8
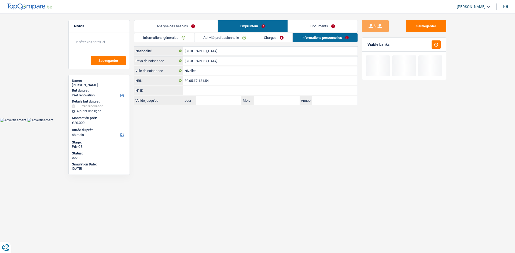
click at [185, 25] on link "Analyse des besoins" at bounding box center [175, 26] width 83 height 12
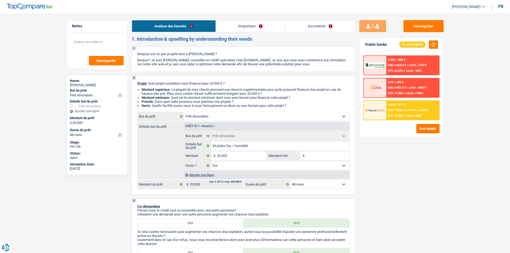
click at [393, 108] on div "6.99% | 477 € NAI: 7 224,2 € / Limit: >1.033 € DTI: 19.33% / Limit: <65%" at bounding box center [413, 110] width 53 height 19
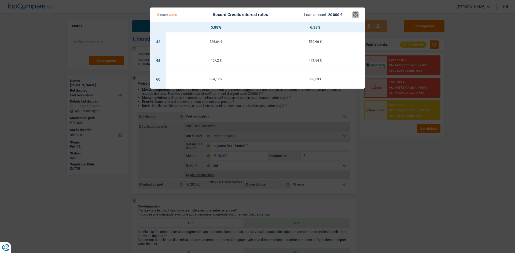
click at [353, 16] on button "×" at bounding box center [355, 14] width 6 height 5
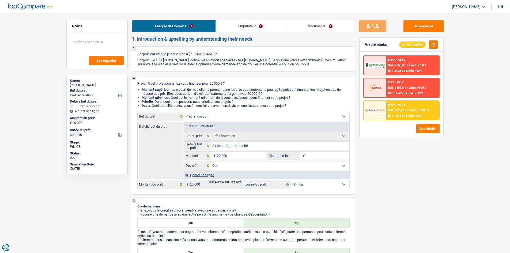
click at [411, 114] on div "6.99% | 477 € NAI: 7 224,2 € / Limit: >1.033 € DTI: 19.33% / Limit: <65%" at bounding box center [413, 110] width 53 height 19
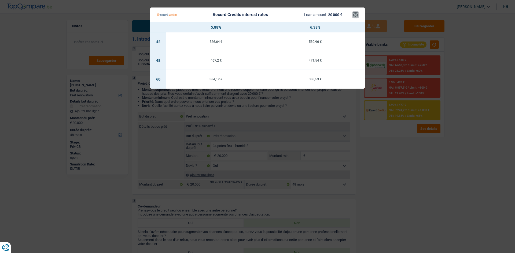
click at [354, 17] on button "×" at bounding box center [355, 14] width 6 height 5
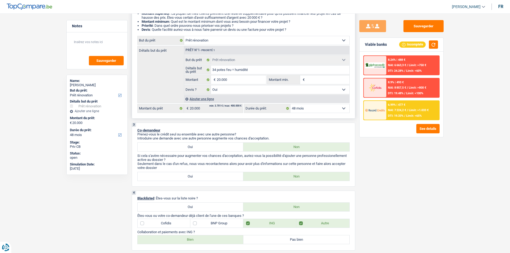
scroll to position [76, 0]
click at [313, 82] on input "Montant min." at bounding box center [327, 79] width 43 height 9
type input "2"
type input "20"
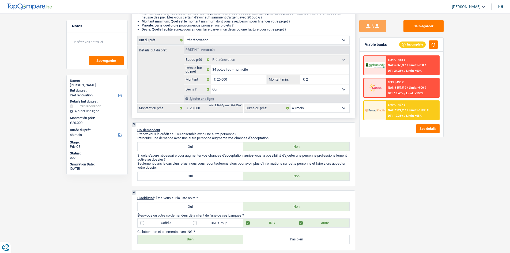
type input "20"
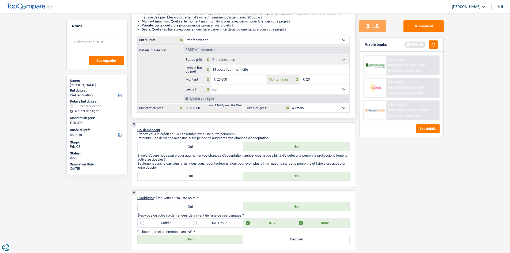
type input "200"
type input "2.000"
type input "20.000"
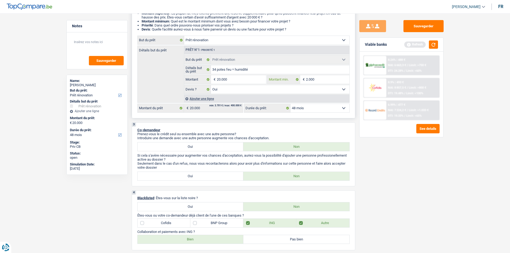
type input "20.000"
click at [424, 179] on div "Sauvegarder Viable banks Refresh 8.24% | 488 € NAI: 6 663,3 € / Limit: >750 € D…" at bounding box center [402, 131] width 92 height 223
click at [431, 30] on button "Sauvegarder" at bounding box center [424, 26] width 40 height 12
click at [236, 69] on input "34 potes feu = humidité" at bounding box center [280, 69] width 139 height 9
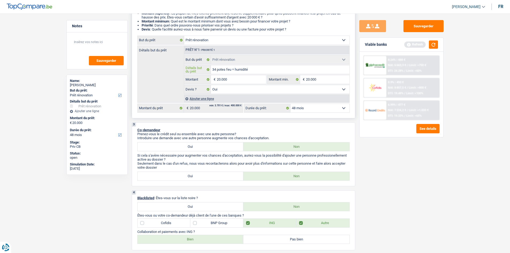
type input "34 potes feu =humidité"
type input "34 potes feu humidité"
type input "34 potes feu +humidité"
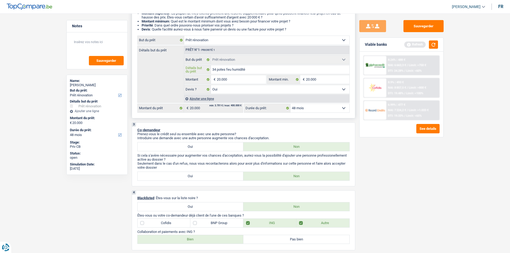
type input "34 potes feu +humidité"
type input "34 potes feu + humidité"
click at [256, 67] on input "34 potes feu + humidité" at bounding box center [280, 69] width 139 height 9
type input "34 potes feu + humidité"
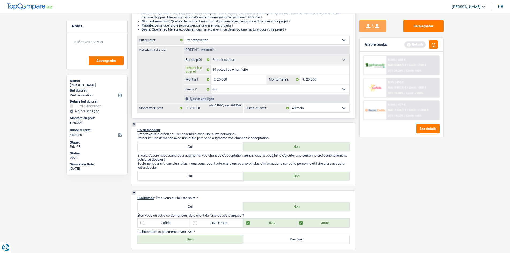
type input "34 potes feu + humidité"
type input "34 potes feu + humidité c"
type input "34 potes feu + humidité ca"
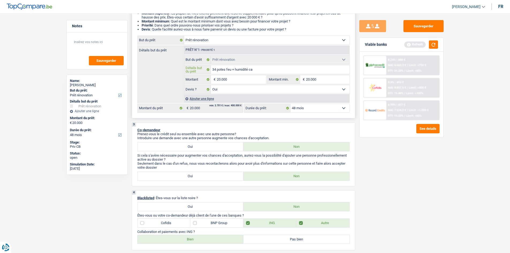
type input "34 potes feu + humidité cav"
type input "34 potes feu + humidité cave"
type input "34 potes feu + humidité caves"
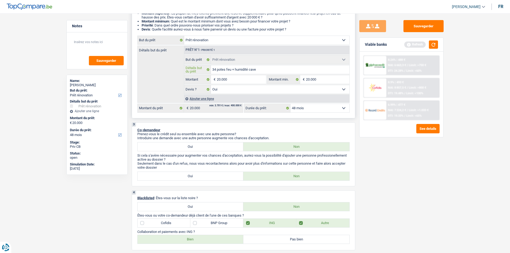
type input "34 potes feu + humidité caves"
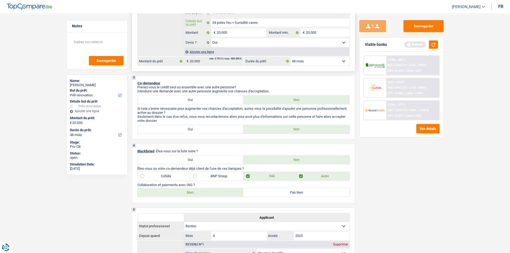
scroll to position [0, 0]
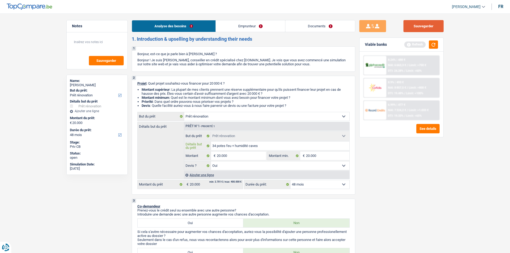
type input "34 potes feu + humidité caves"
click at [407, 29] on button "Sauvegarder" at bounding box center [424, 26] width 40 height 12
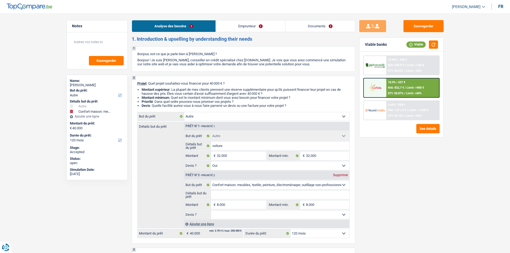
select select "other"
select select "household"
select select "120"
select select "other"
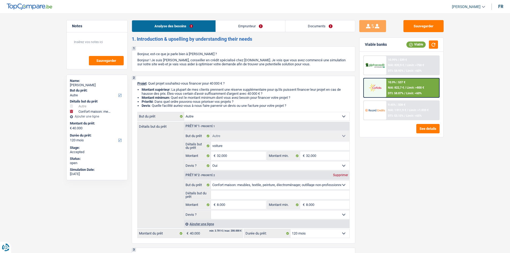
select select "other"
select select "yes"
select select "household"
select select "120"
select select "worker"
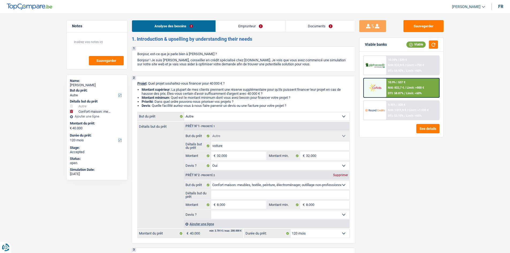
select select "netSalary"
select select "ownerWithMortgage"
select select "mortgage"
select select "420"
select select "other"
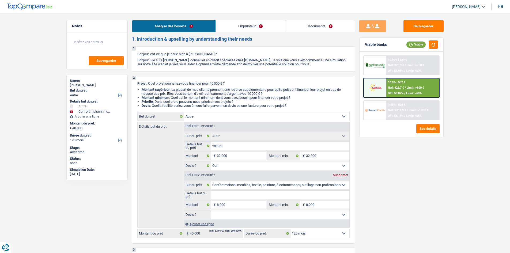
select select "other"
select select "yes"
select select "household"
select select "120"
click at [260, 28] on link "Emprunteur" at bounding box center [250, 26] width 69 height 12
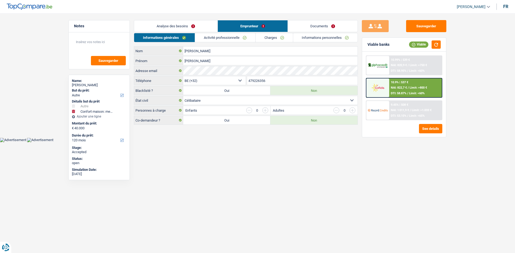
click at [330, 29] on link "Documents" at bounding box center [323, 26] width 70 height 12
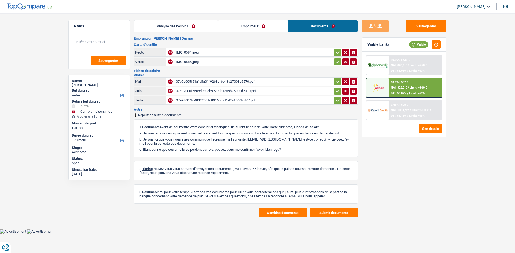
click at [241, 23] on link "Emprunteur" at bounding box center [253, 26] width 70 height 12
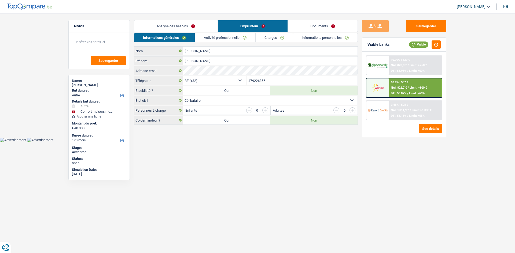
click at [189, 23] on link "Analyse des besoins" at bounding box center [175, 26] width 83 height 12
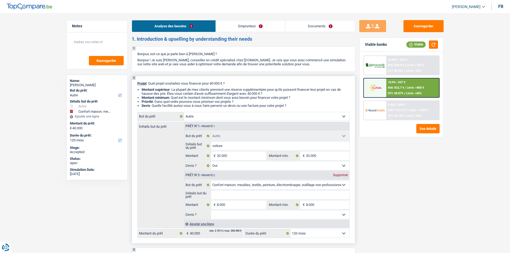
scroll to position [75, 0]
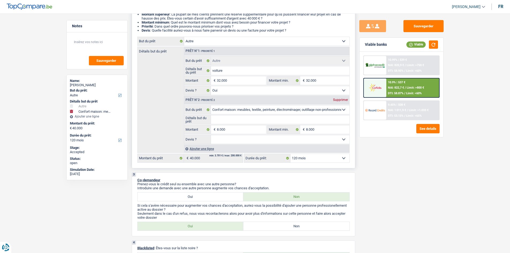
click at [172, 134] on div "Détails but du prêt Prêt n°1 - Priorité 1 Confort maison: meubles, textile, pei…" at bounding box center [243, 100] width 213 height 106
click at [431, 25] on button "Sauvegarder" at bounding box center [424, 26] width 40 height 12
